Goal: Participate in discussion

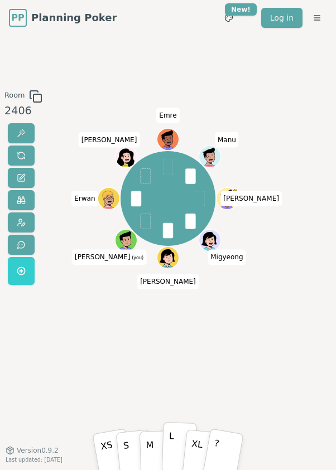
click at [173, 446] on button "L" at bounding box center [179, 447] width 35 height 51
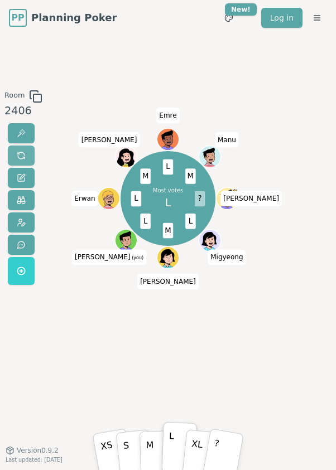
click at [162, 422] on button "L" at bounding box center [179, 447] width 35 height 51
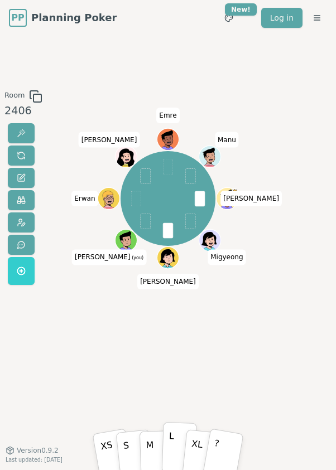
click at [174, 446] on button "L" at bounding box center [179, 447] width 35 height 51
click at [198, 445] on p "XL" at bounding box center [196, 447] width 15 height 39
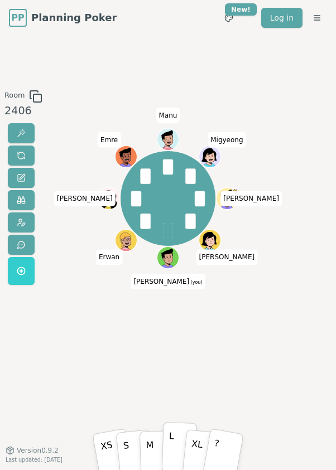
click at [176, 444] on button "L" at bounding box center [179, 447] width 35 height 51
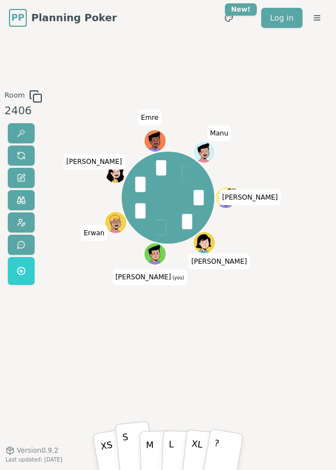
click at [132, 450] on button "S" at bounding box center [134, 448] width 38 height 54
click at [115, 421] on button "S" at bounding box center [134, 448] width 38 height 54
click at [172, 447] on p "L" at bounding box center [171, 447] width 6 height 38
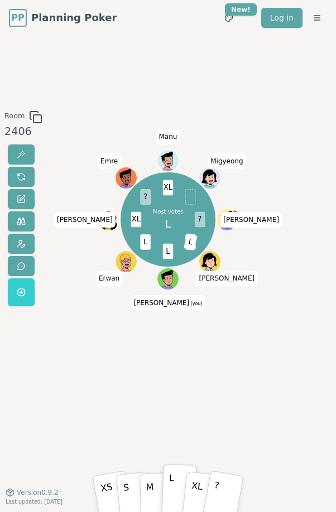
click at [135, 77] on div "Room 2406 Most votes L ? M L L L XL ? XL [PERSON_NAME] [PERSON_NAME] (you) [PER…" at bounding box center [168, 264] width 336 height 456
